Goal: Find specific page/section: Find specific page/section

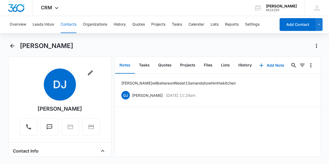
scroll to position [97, 0]
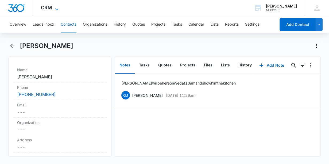
click at [46, 7] on span "CRM" at bounding box center [46, 8] width 11 height 6
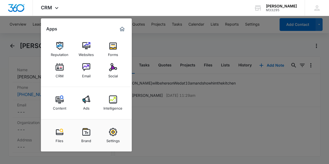
click at [112, 72] on div "Social" at bounding box center [113, 74] width 10 height 7
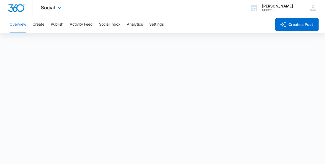
click at [52, 11] on div "Social Apps Reputation Websites Forms CRM Email Social Content Ads Intelligence…" at bounding box center [52, 8] width 38 height 16
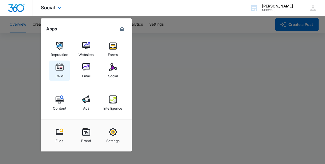
click at [58, 64] on img at bounding box center [60, 67] width 8 height 8
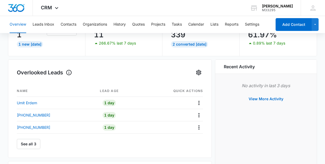
scroll to position [48, 0]
